Goal: Task Accomplishment & Management: Manage account settings

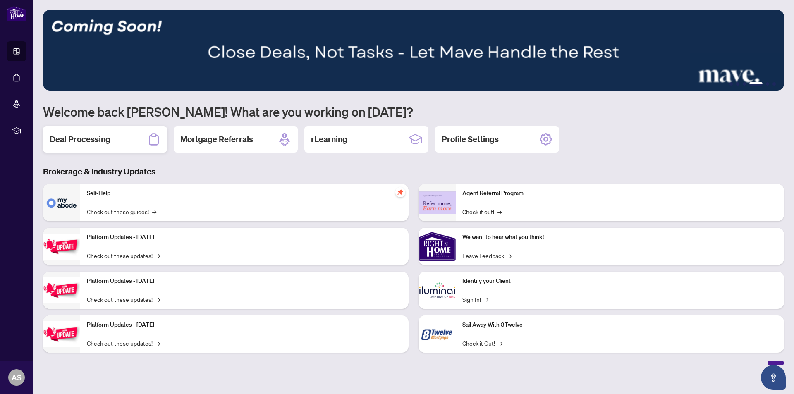
click at [106, 137] on h2 "Deal Processing" at bounding box center [80, 140] width 61 height 12
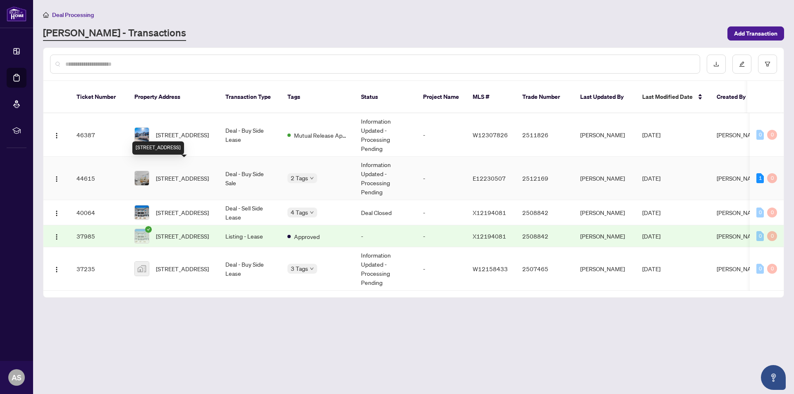
click at [181, 174] on span "[STREET_ADDRESS]" at bounding box center [182, 178] width 53 height 9
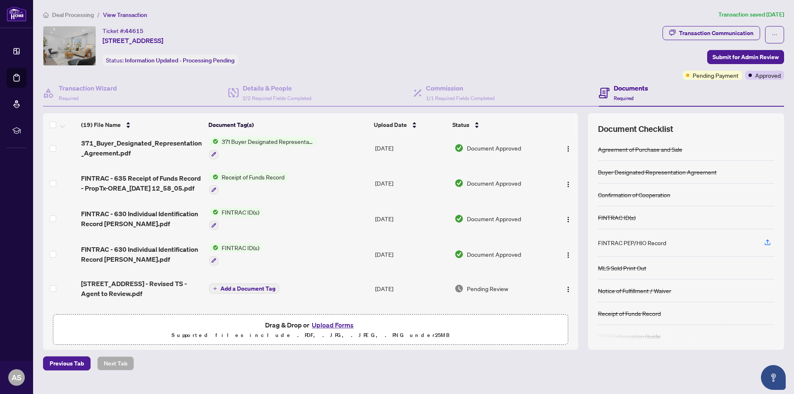
scroll to position [41, 0]
click at [123, 144] on span "371_Buyer_Designated_Representation_Agreement.pdf" at bounding box center [142, 149] width 122 height 20
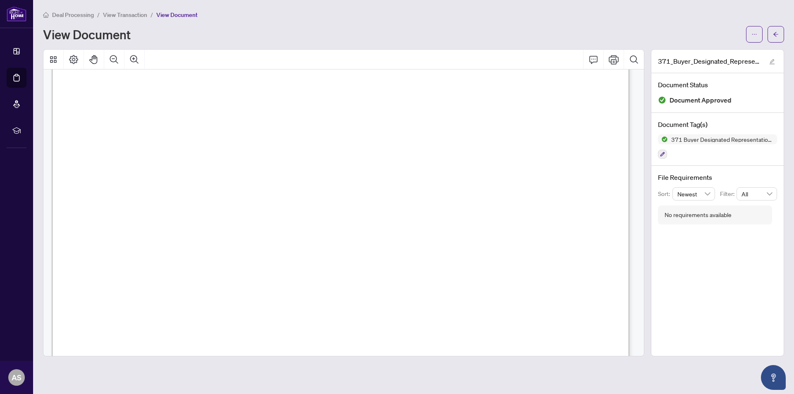
scroll to position [83, 0]
click at [111, 15] on span "View Transaction" at bounding box center [125, 14] width 44 height 7
